Goal: Task Accomplishment & Management: Use online tool/utility

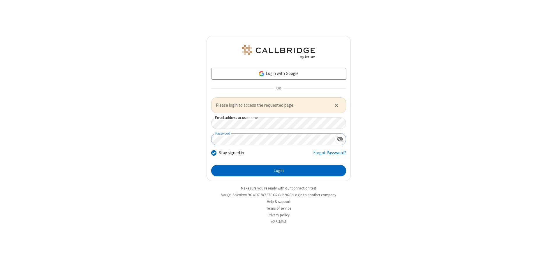
click at [278, 170] on button "Login" at bounding box center [278, 171] width 135 height 12
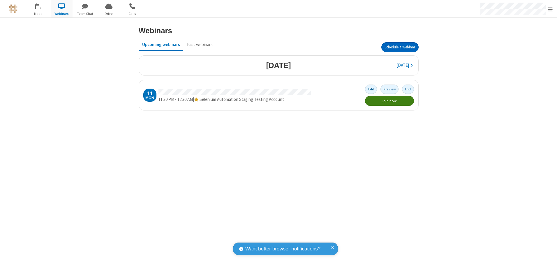
click at [400, 47] on button "Schedule a Webinar" at bounding box center [399, 47] width 37 height 10
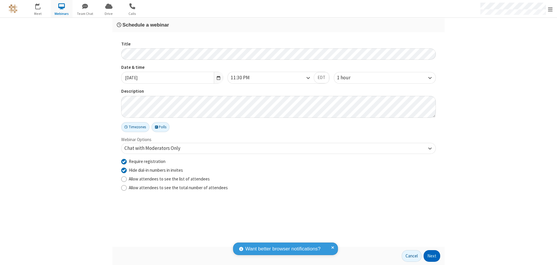
click at [432, 256] on button "Next" at bounding box center [432, 256] width 17 height 12
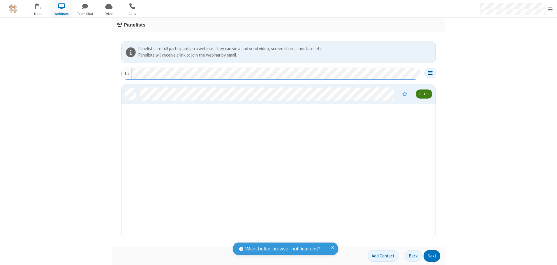
scroll to position [149, 310]
click at [432, 256] on button "Next" at bounding box center [432, 256] width 17 height 12
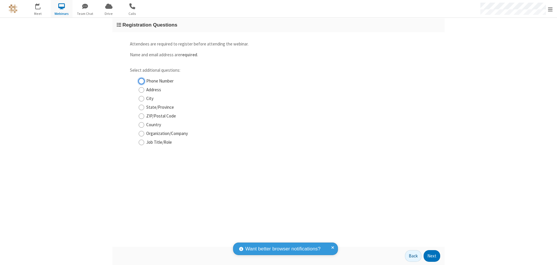
click at [141, 81] on input "Phone Number" at bounding box center [142, 81] width 6 height 6
checkbox input "true"
click at [432, 256] on button "Next" at bounding box center [432, 256] width 17 height 12
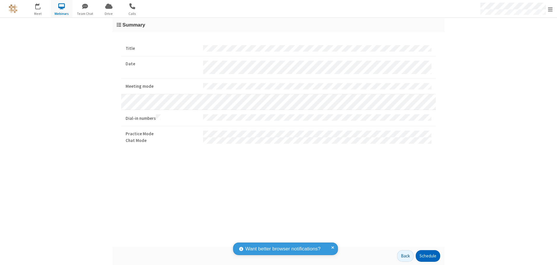
click at [428, 256] on button "Schedule" at bounding box center [428, 256] width 24 height 12
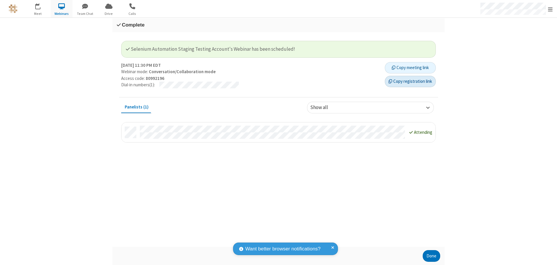
click at [410, 81] on button "Copy registration link" at bounding box center [410, 82] width 51 height 12
click at [431, 256] on button "Done" at bounding box center [431, 256] width 17 height 12
